Goal: Browse casually: Explore the website without a specific task or goal

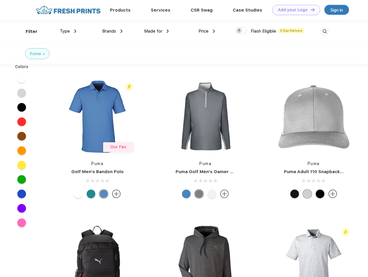
click at [294, 10] on link "Add your Logo Design Tool" at bounding box center [296, 10] width 48 height 10
click at [0, 0] on div "Design Tool" at bounding box center [0, 0] width 0 height 0
click at [310, 10] on link "Add your Logo Design Tool" at bounding box center [296, 10] width 48 height 10
click at [28, 31] on div "Filter" at bounding box center [32, 31] width 12 height 7
click at [68, 31] on span "Type" at bounding box center [65, 31] width 10 height 5
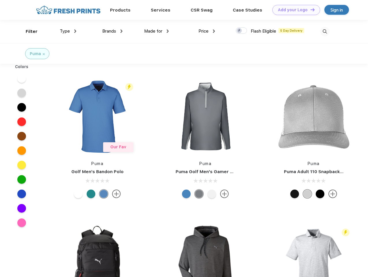
click at [112, 31] on span "Brands" at bounding box center [109, 31] width 14 height 5
click at [157, 31] on span "Made for" at bounding box center [153, 31] width 18 height 5
click at [207, 31] on span "Price" at bounding box center [203, 31] width 10 height 5
click at [241, 31] on div at bounding box center [241, 30] width 11 height 6
click at [239, 31] on input "checkbox" at bounding box center [238, 29] width 4 height 4
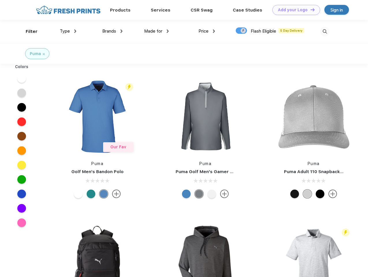
click at [325, 31] on img at bounding box center [325, 32] width 10 height 10
